Goal: Use online tool/utility: Utilize a website feature to perform a specific function

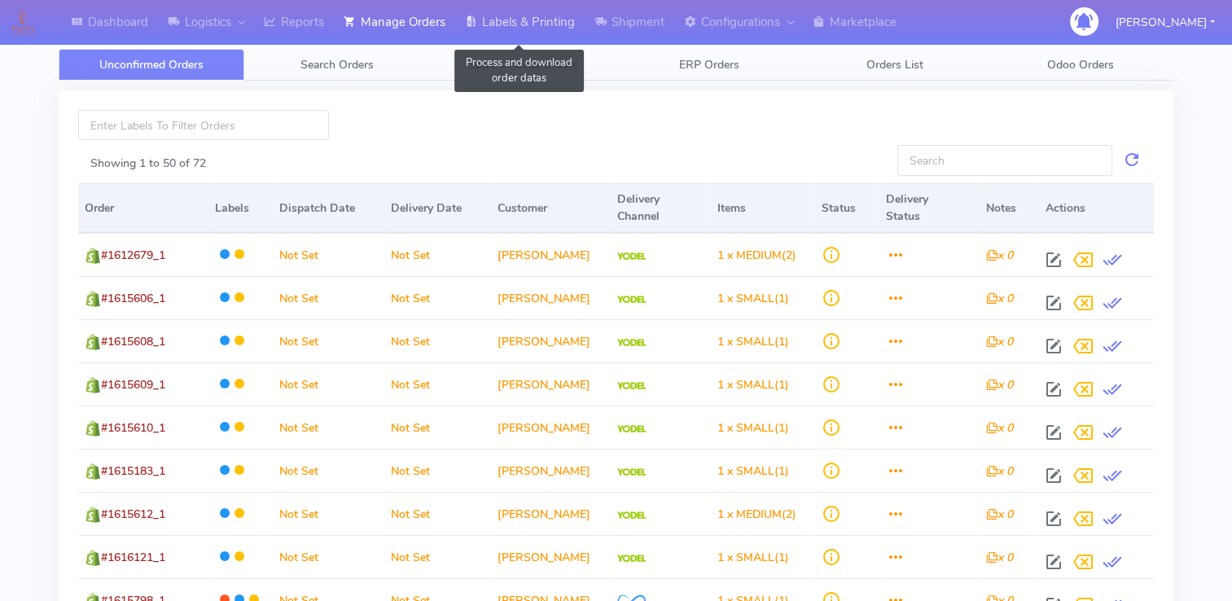
click at [529, 19] on link "Labels & Printing" at bounding box center [519, 22] width 129 height 45
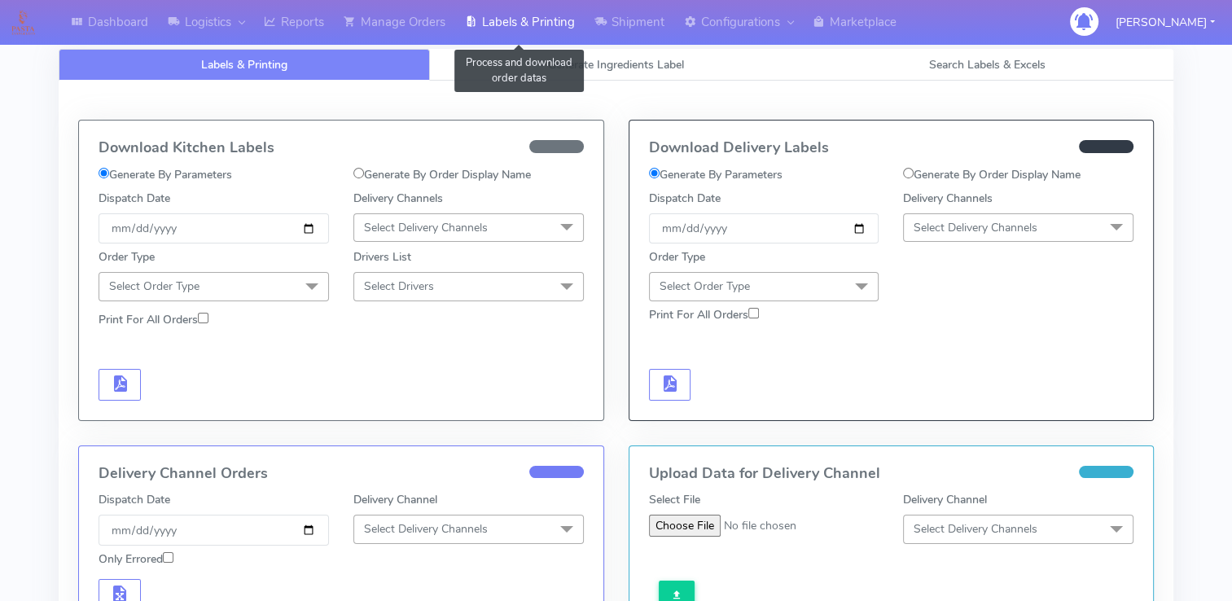
click at [379, 172] on label "Generate By Order Display Name" at bounding box center [441, 174] width 177 height 17
click at [364, 172] on input "Generate By Order Display Name" at bounding box center [358, 173] width 11 height 11
radio input "true"
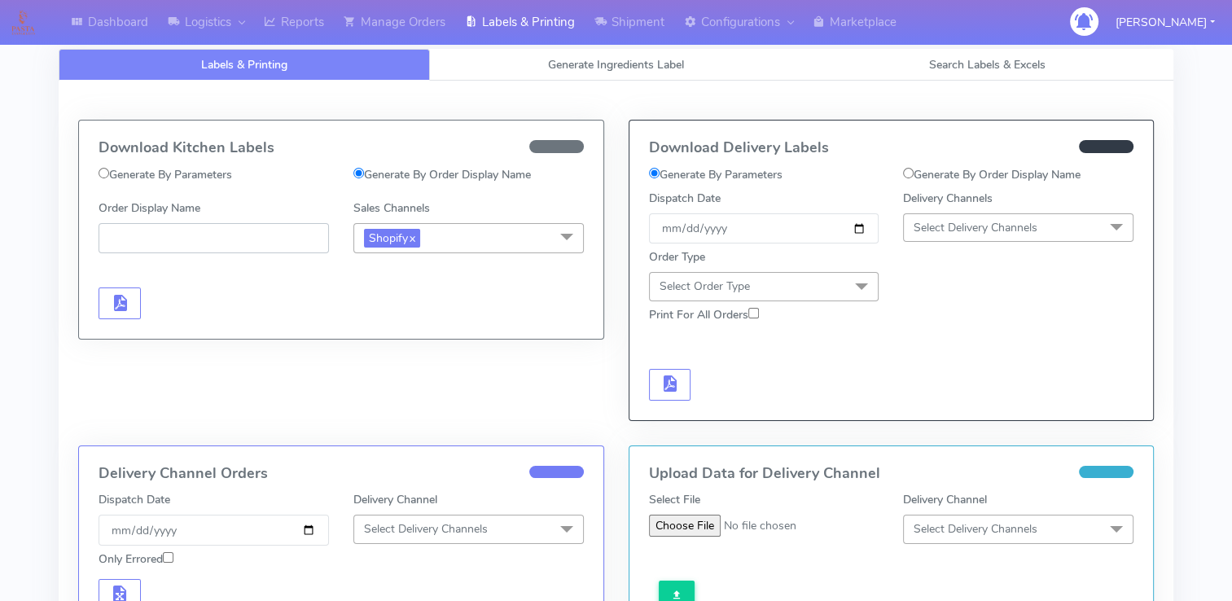
click at [234, 223] on input "Order Display Name" at bounding box center [214, 238] width 230 height 30
paste input "#2493ATAVI_1"
type input "#2493ATAVI_1"
click at [414, 235] on link "x" at bounding box center [411, 237] width 7 height 17
click at [436, 238] on span "Select Sales Channels" at bounding box center [419, 237] width 111 height 15
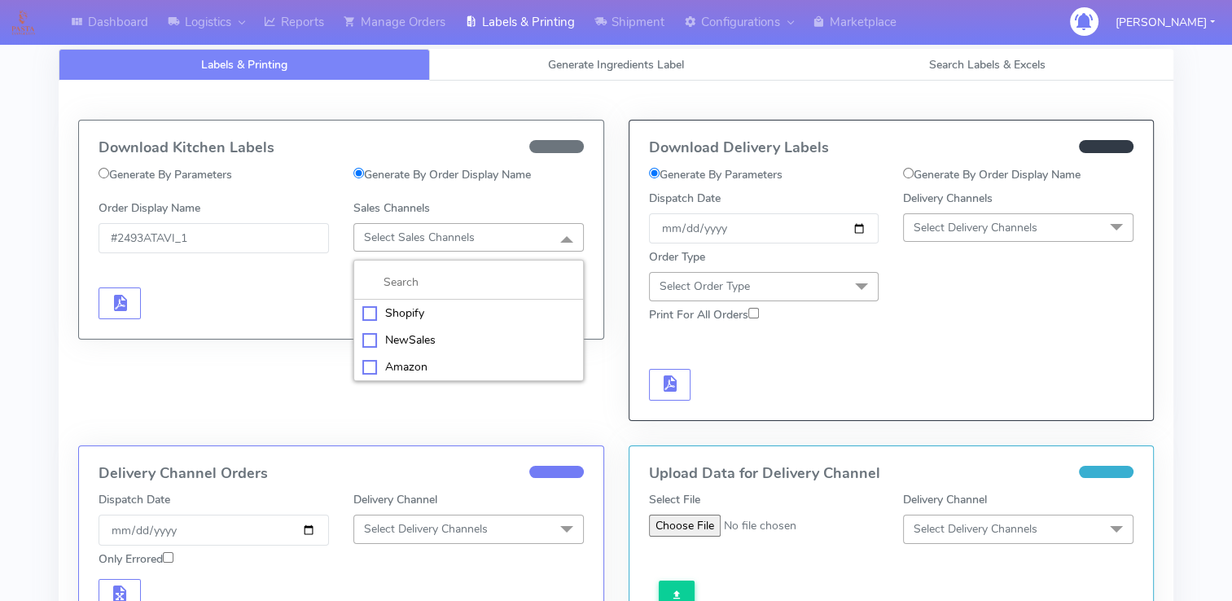
click at [420, 306] on div "Shopify" at bounding box center [468, 312] width 212 height 17
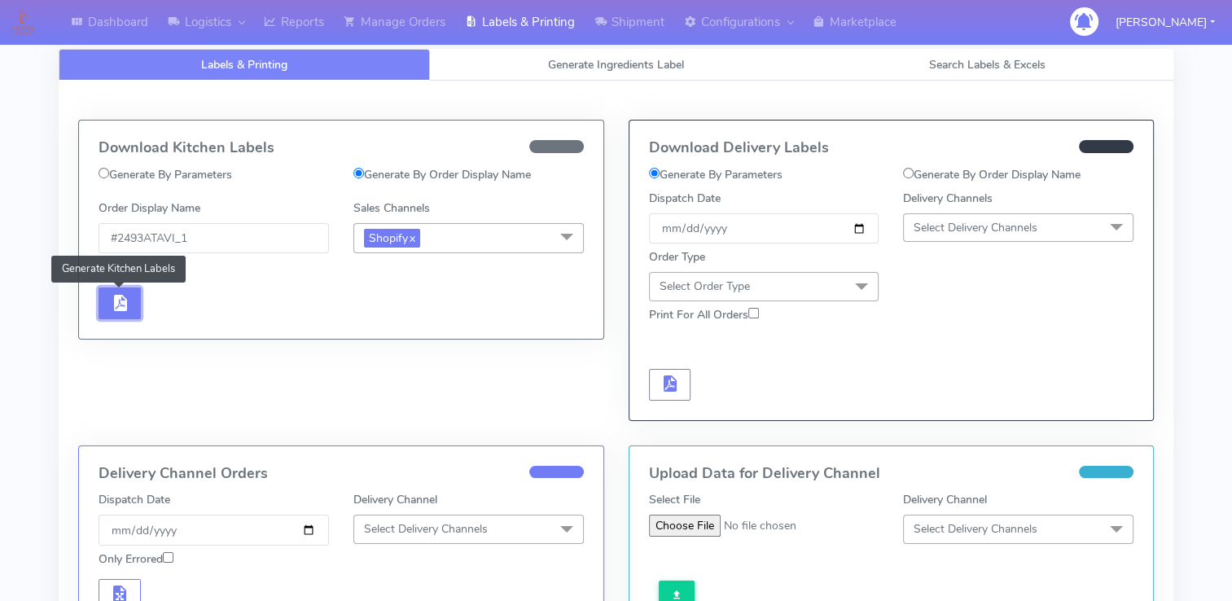
click at [119, 304] on span "button" at bounding box center [120, 306] width 20 height 15
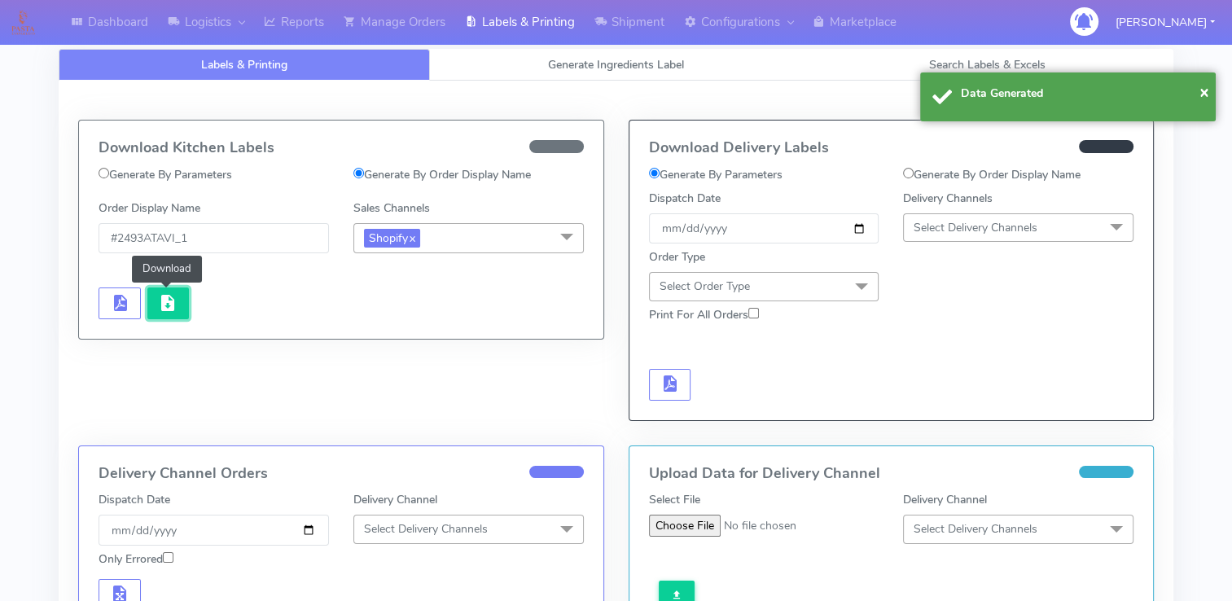
click at [174, 305] on span "button" at bounding box center [168, 306] width 20 height 15
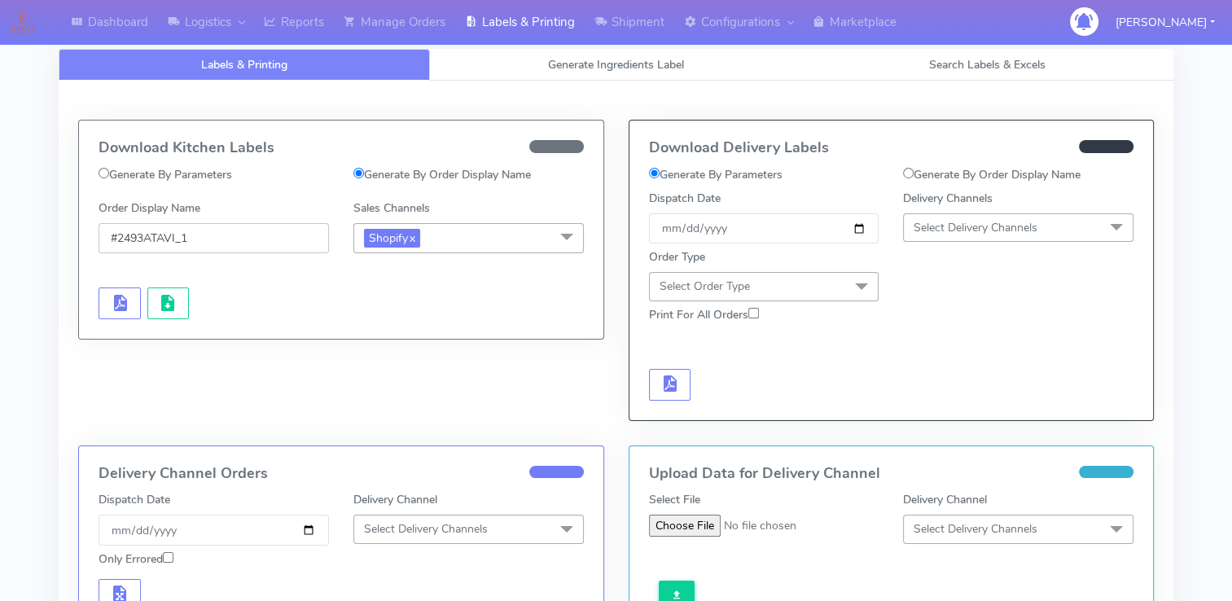
click at [242, 236] on input "#2493ATAVI_1" at bounding box center [214, 238] width 230 height 30
drag, startPoint x: 242, startPoint y: 236, endPoint x: 117, endPoint y: 243, distance: 124.7
click at [117, 243] on input "#2493ATAVI_1" at bounding box center [214, 238] width 230 height 30
click at [110, 238] on input "#2493ATAVI_1" at bounding box center [214, 238] width 230 height 30
click at [925, 173] on label "Generate By Order Display Name" at bounding box center [991, 174] width 177 height 17
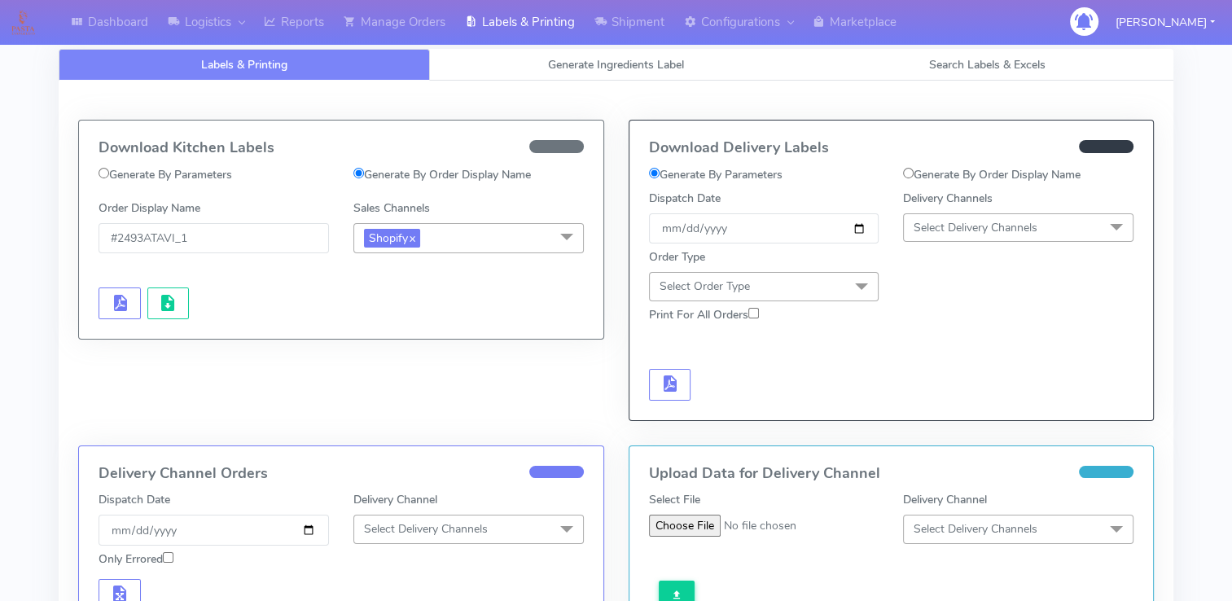
click at [913, 173] on input "Generate By Order Display Name" at bounding box center [908, 173] width 11 height 11
radio input "true"
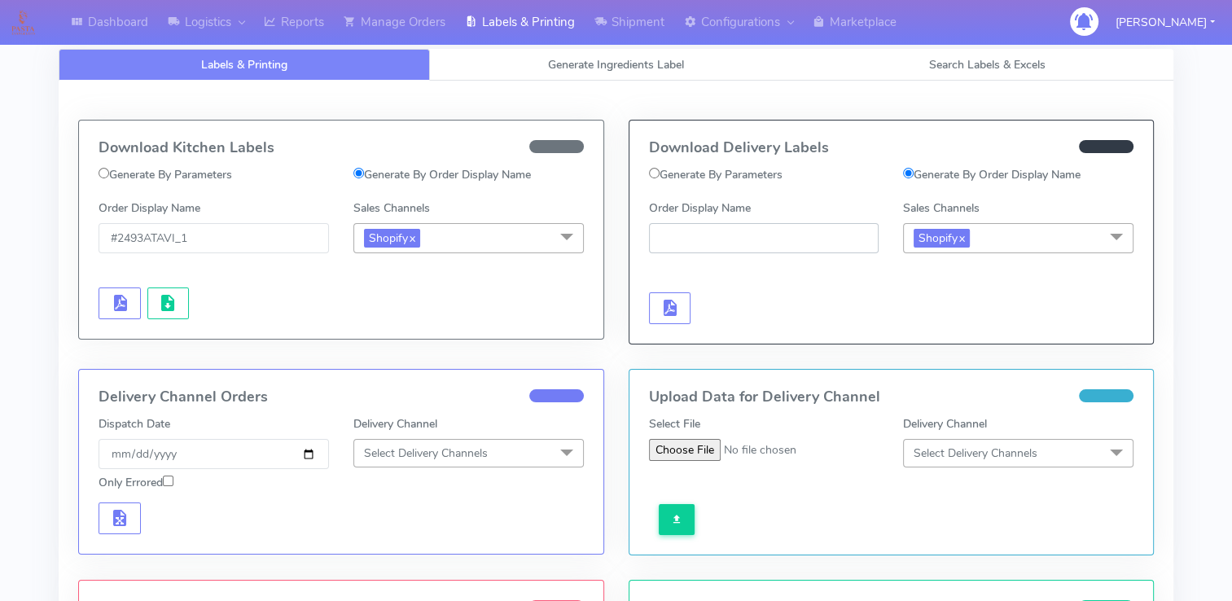
click at [753, 236] on input "Order Display Name" at bounding box center [764, 238] width 230 height 30
paste input "#2493ATAVI_1"
click at [664, 317] on span "button" at bounding box center [669, 311] width 20 height 15
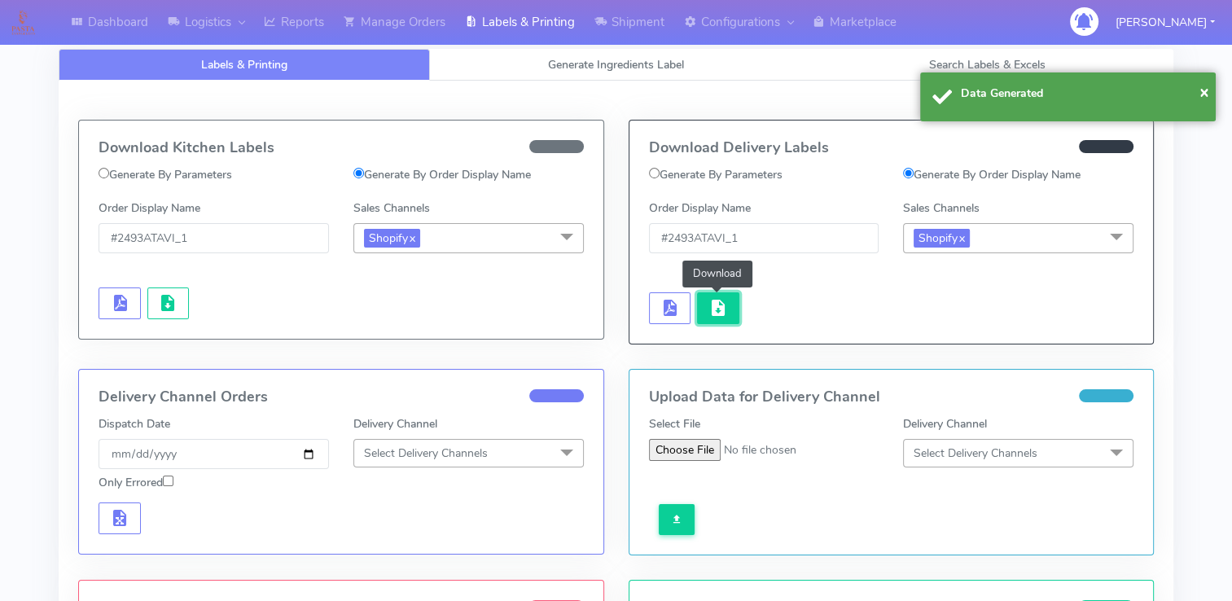
click at [731, 300] on button "button" at bounding box center [718, 308] width 42 height 32
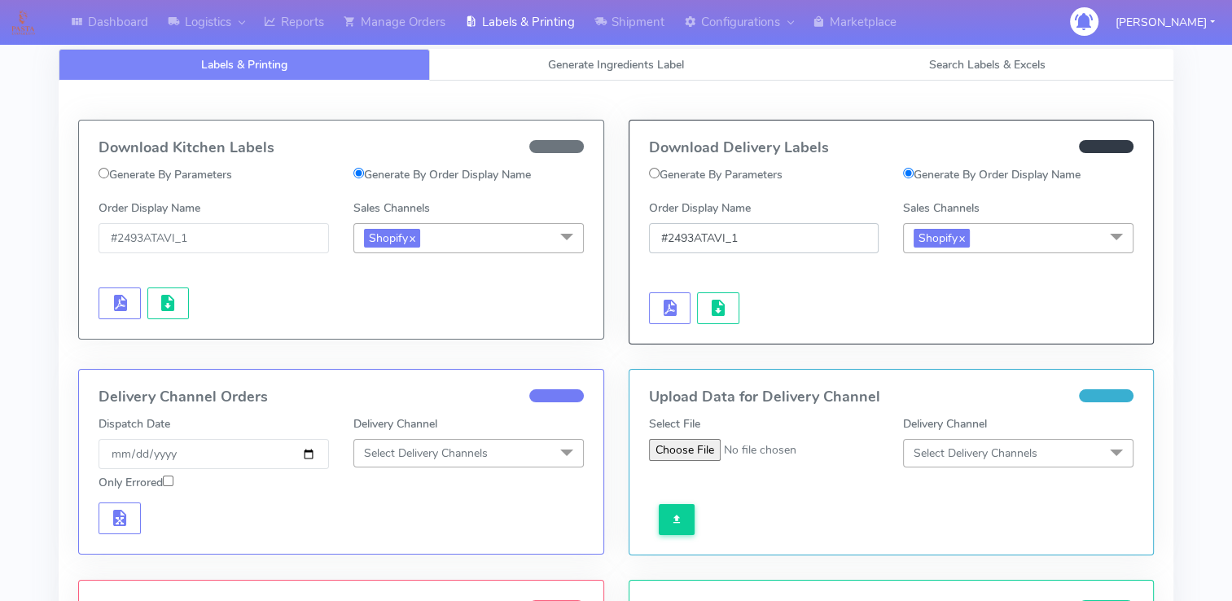
drag, startPoint x: 772, startPoint y: 243, endPoint x: 648, endPoint y: 243, distance: 123.7
click at [649, 243] on input "#2493ATAVI_1" at bounding box center [764, 238] width 230 height 30
paste input "PETEST2907"
type input "#PETEST2907_1"
click at [667, 309] on span "button" at bounding box center [669, 311] width 20 height 15
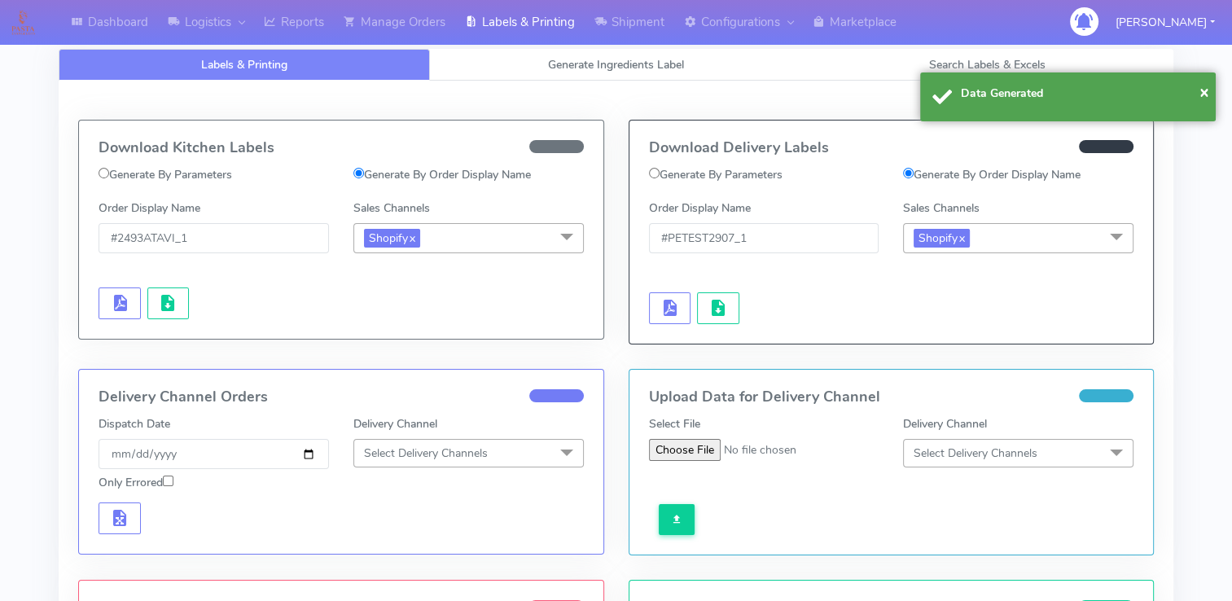
click at [743, 309] on div at bounding box center [764, 291] width 255 height 66
click at [725, 311] on span "button" at bounding box center [718, 311] width 20 height 15
